Goal: Task Accomplishment & Management: Use online tool/utility

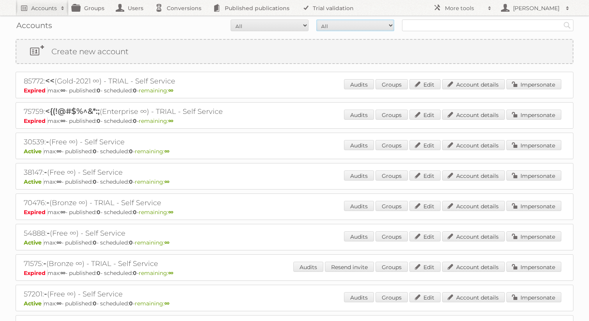
click at [372, 28] on select "All Paid Trials Self service" at bounding box center [355, 25] width 78 height 12
click at [316, 19] on select "All Paid Trials Self service" at bounding box center [355, 25] width 78 height 12
click at [298, 27] on select "All Active Expired Pending" at bounding box center [270, 25] width 78 height 12
click at [231, 19] on select "All Active Expired Pending" at bounding box center [270, 25] width 78 height 12
click at [255, 9] on link "Published publications" at bounding box center [253, 8] width 88 height 16
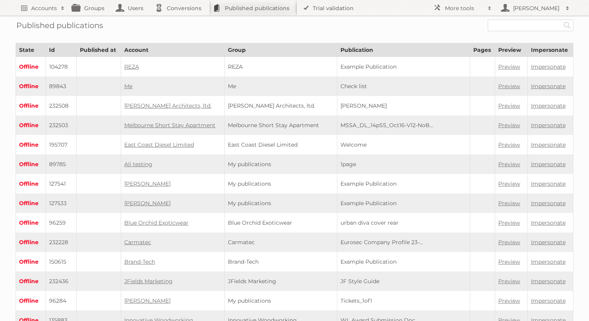
click at [274, 24] on form "Search" at bounding box center [295, 25] width 558 height 12
click at [504, 24] on input "text" at bounding box center [531, 25] width 86 height 12
paste input "1182"
type input "1182"
click at [561, 19] on input "Search" at bounding box center [567, 25] width 12 height 12
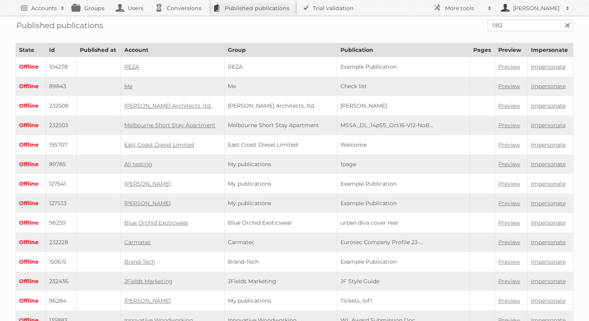
click at [516, 8] on h2 "[PERSON_NAME]" at bounding box center [536, 8] width 51 height 8
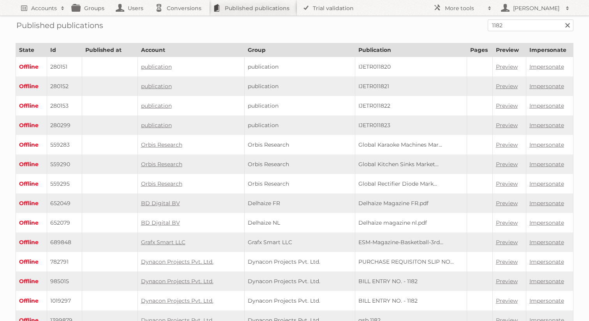
click at [451, 25] on form "1182 Search" at bounding box center [295, 25] width 558 height 12
click at [131, 9] on link "Users" at bounding box center [131, 8] width 39 height 16
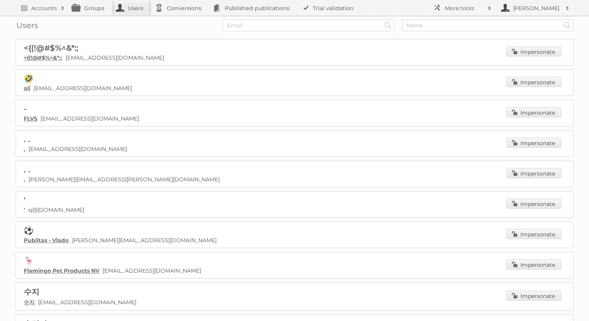
click at [540, 10] on h2 "[PERSON_NAME]" at bounding box center [536, 8] width 51 height 8
click at [532, 7] on h2 "[PERSON_NAME]" at bounding box center [536, 8] width 51 height 8
click at [463, 21] on input "text" at bounding box center [487, 25] width 171 height 12
type input "[PERSON_NAME]"
click at [382, 19] on input "Search" at bounding box center [388, 25] width 12 height 12
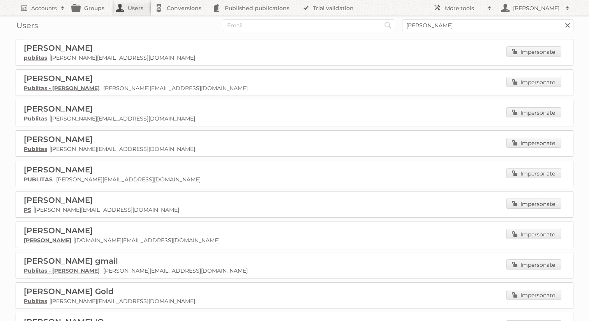
click at [430, 19] on div "Users Search [PERSON_NAME] Search" at bounding box center [295, 25] width 558 height 19
click at [429, 24] on input "[PERSON_NAME]" at bounding box center [487, 25] width 171 height 12
type input "[PERSON_NAME]@publ"
click at [382, 19] on input "Search" at bounding box center [388, 25] width 12 height 12
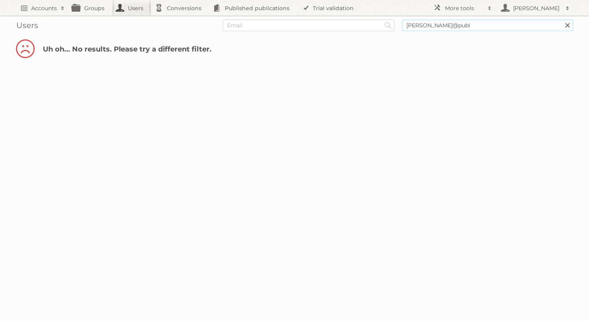
click at [443, 30] on input "irfan@publ" at bounding box center [487, 25] width 171 height 12
type input "[PERSON_NAME]"
click at [382, 19] on input "Search" at bounding box center [388, 25] width 12 height 12
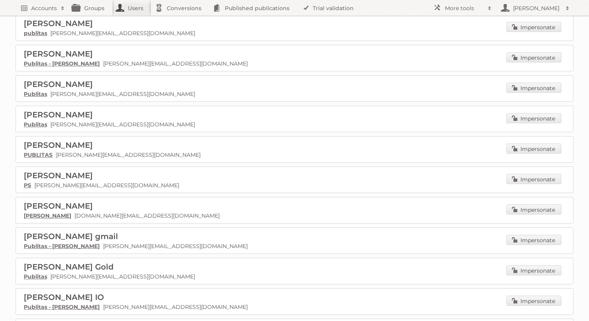
scroll to position [42, 0]
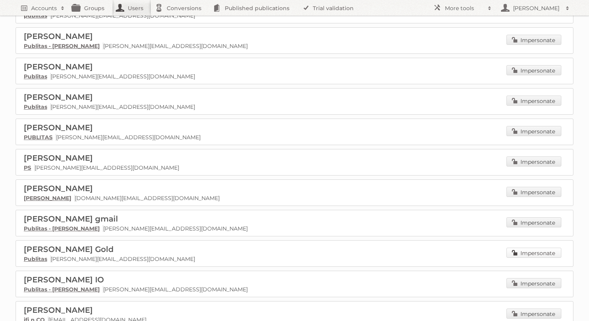
click at [523, 253] on link "Impersonate" at bounding box center [533, 252] width 55 height 10
